Goal: Go to known website: Access a specific website the user already knows

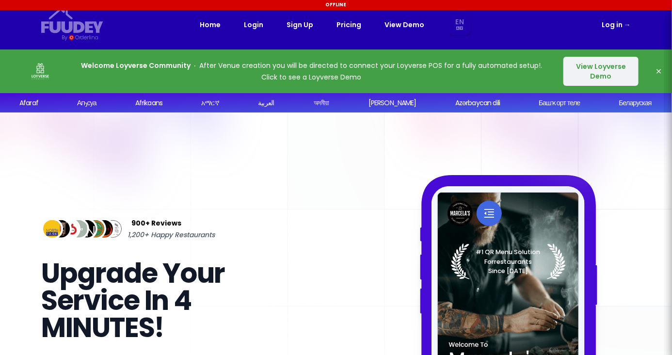
select select "en"
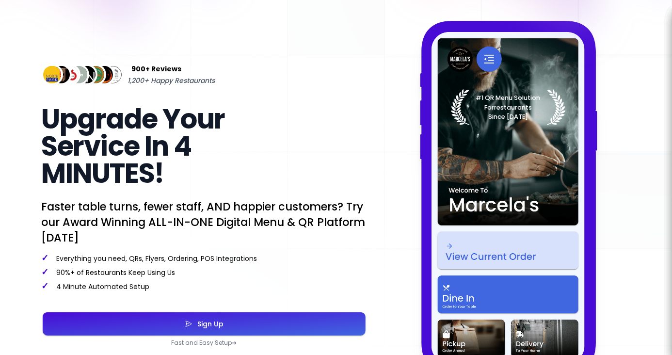
select select "en"
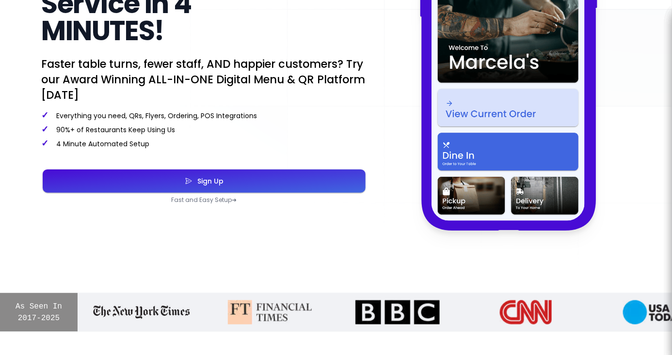
scroll to position [299, 0]
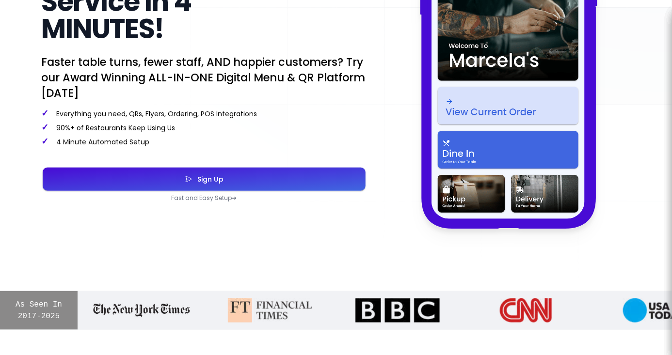
select select "en"
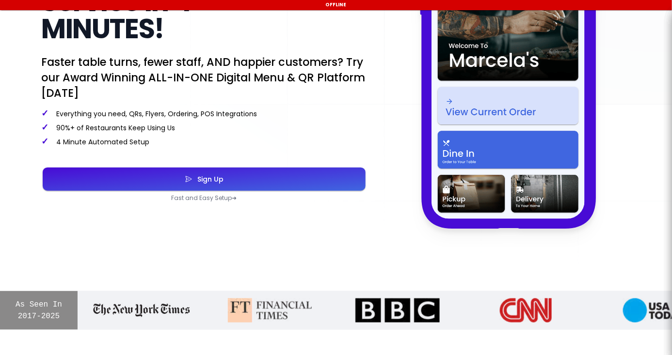
select select "en"
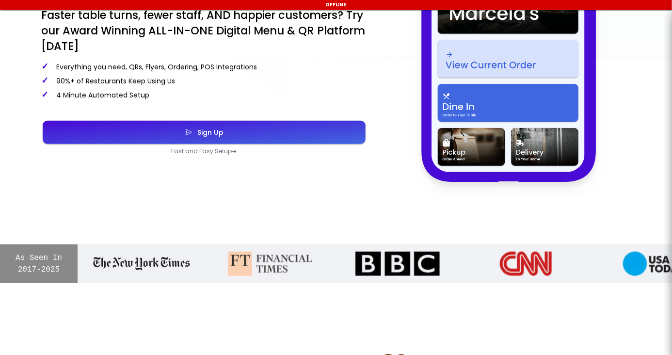
select select "en"
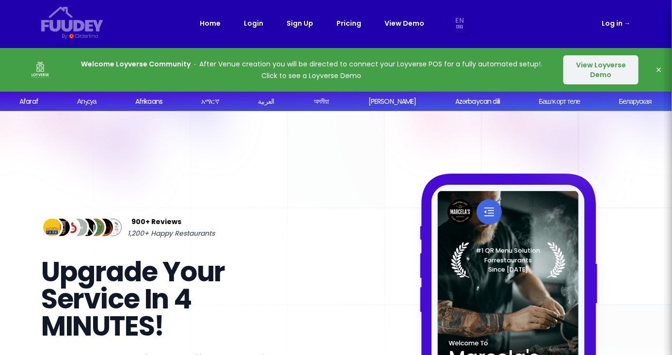
scroll to position [0, 0]
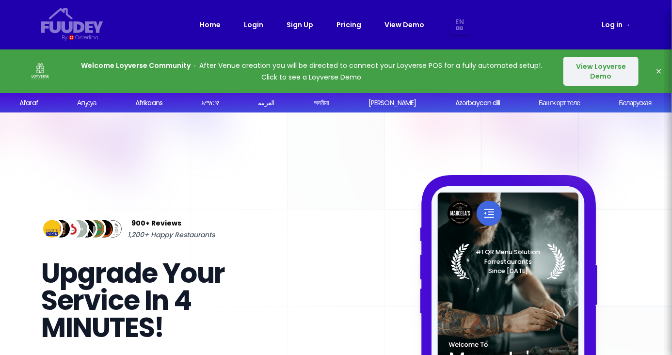
select select "en"
